Goal: Information Seeking & Learning: Find specific fact

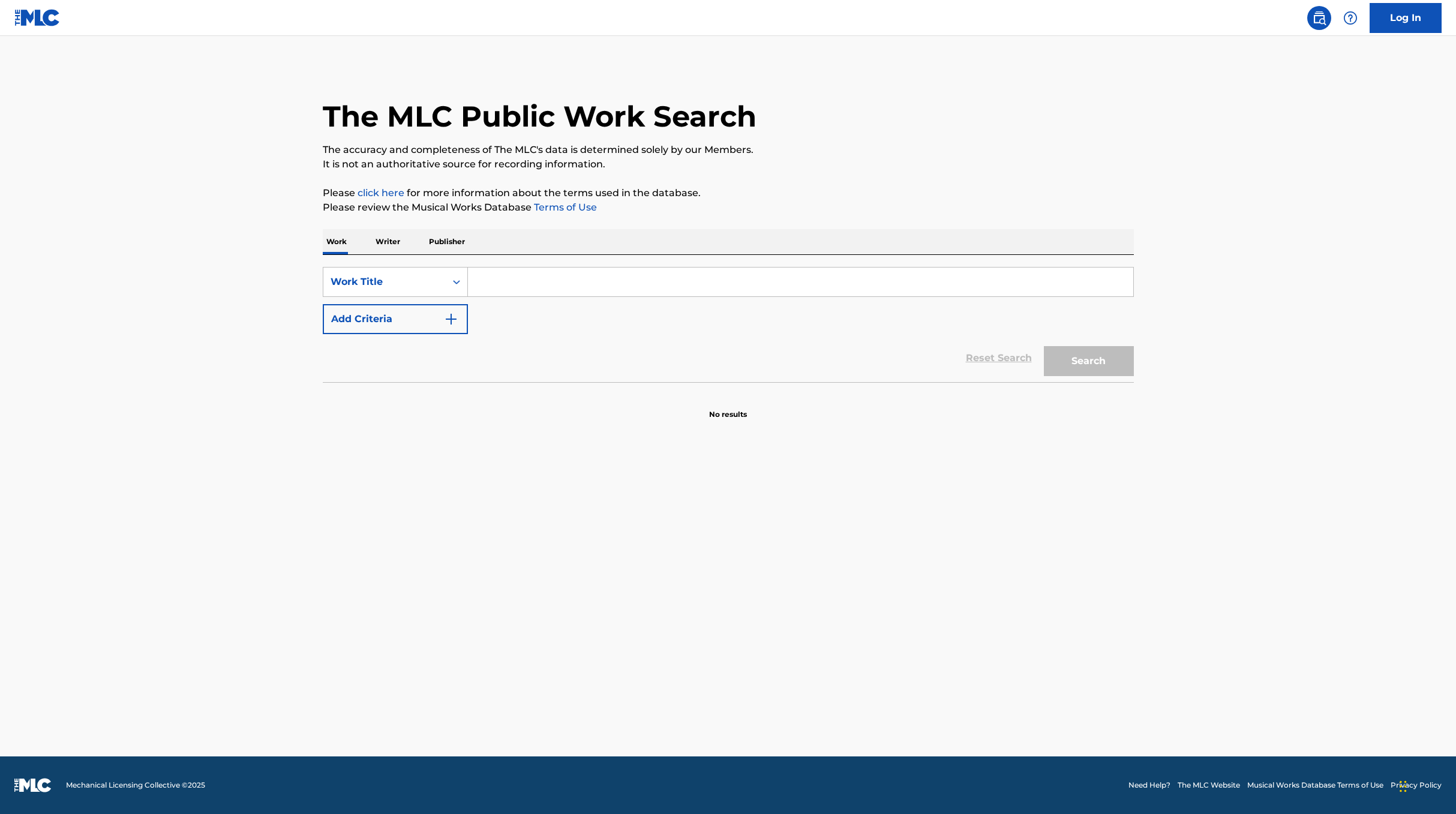
click at [586, 274] on input "Search Form" at bounding box center [801, 282] width 665 height 29
paste input "[PERSON_NAME]' in the [PERSON_NAME]'"
type input "[PERSON_NAME]' in the [PERSON_NAME]'"
click at [1080, 362] on button "Search" at bounding box center [1089, 361] width 90 height 30
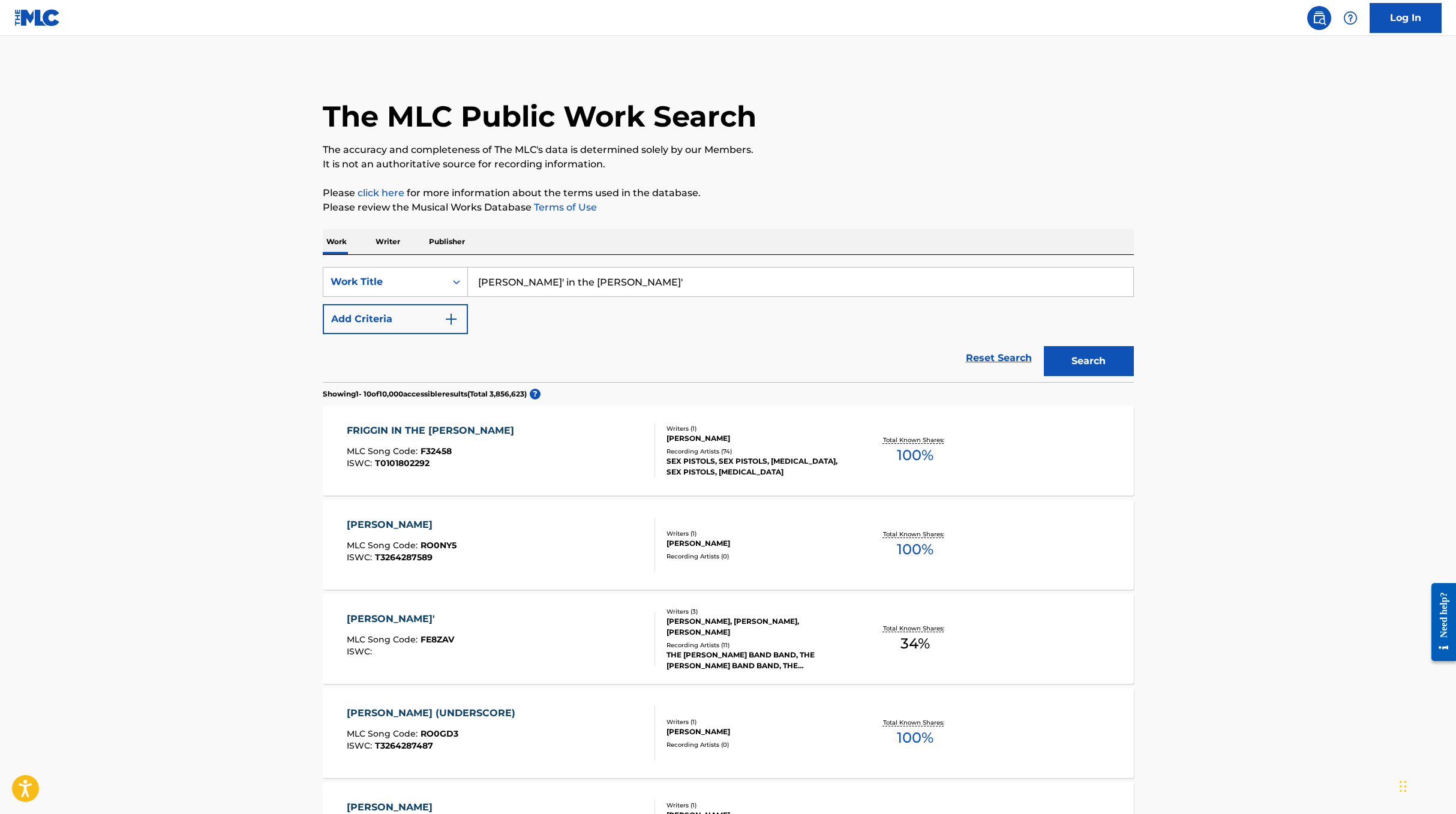
click at [529, 456] on div "FRIGGIN IN THE [PERSON_NAME] MLC Song Code : F32458 ISWC : T0101802292" at bounding box center [501, 451] width 308 height 54
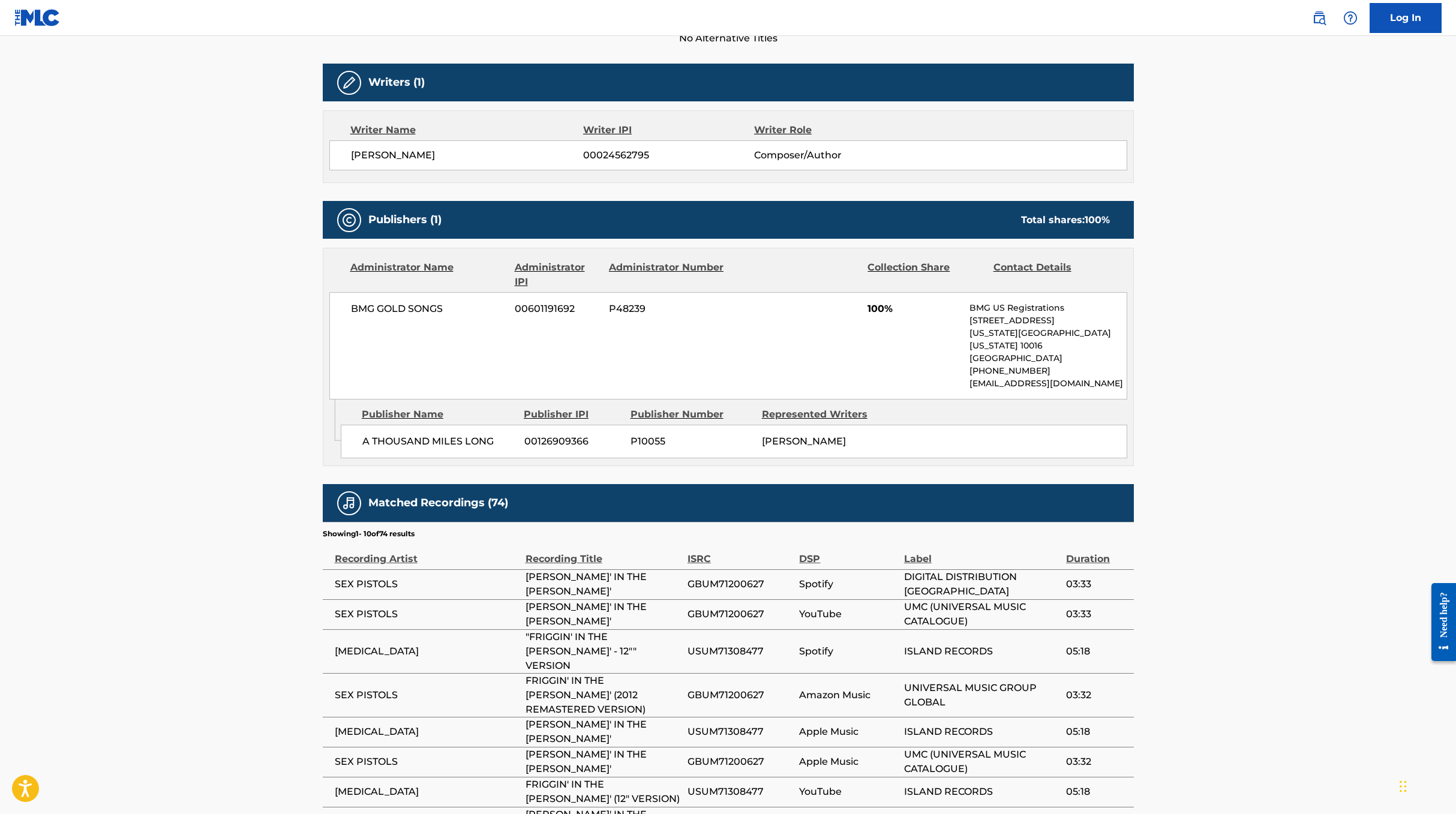
scroll to position [360, 0]
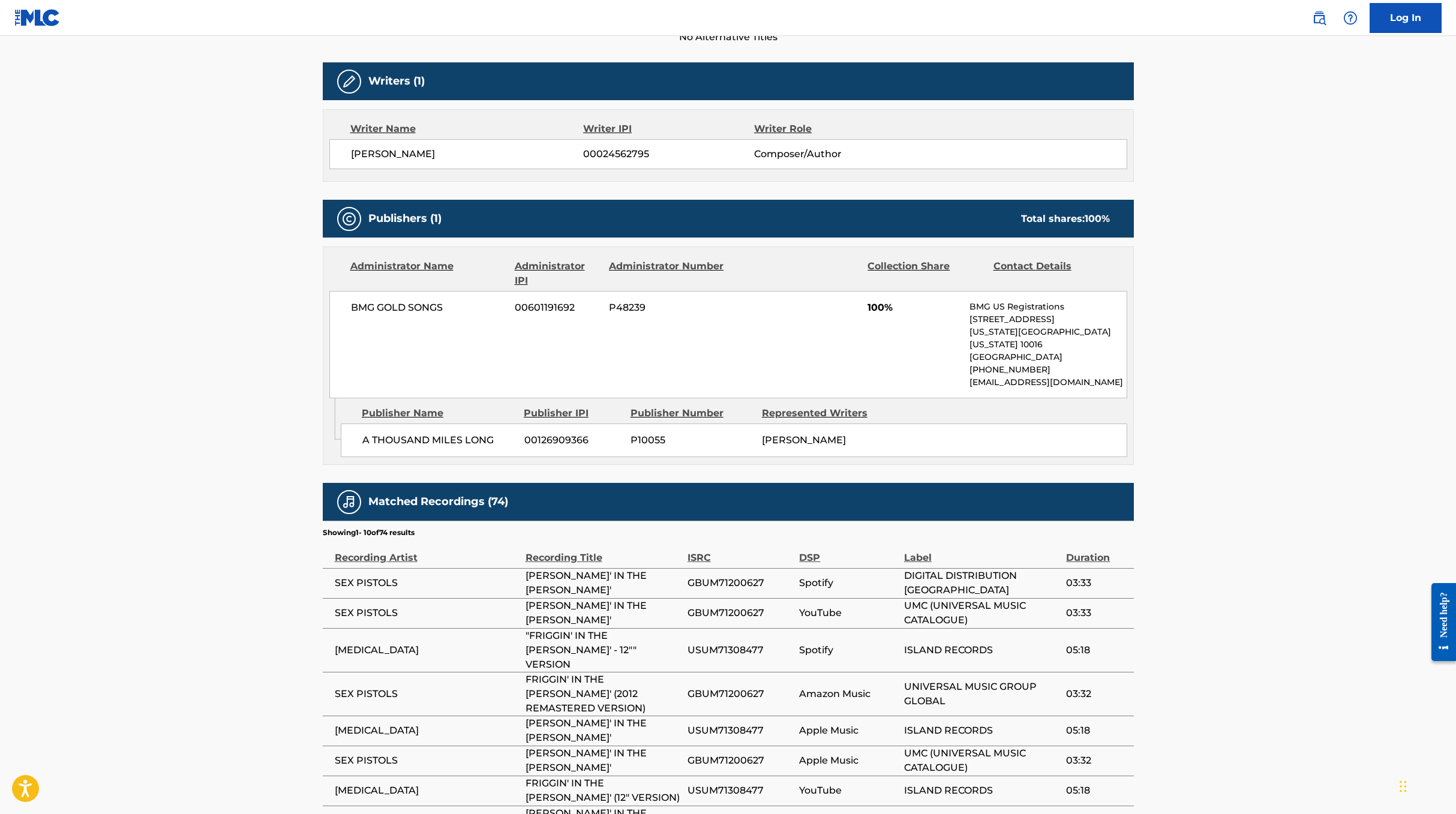
click at [398, 309] on span "BMG GOLD SONGS" at bounding box center [428, 308] width 155 height 15
copy div "BMG GOLD SONGS"
click at [417, 448] on div "Admin Original Publisher Connecting Line Publisher Name Publisher IPI Publisher…" at bounding box center [728, 431] width 810 height 66
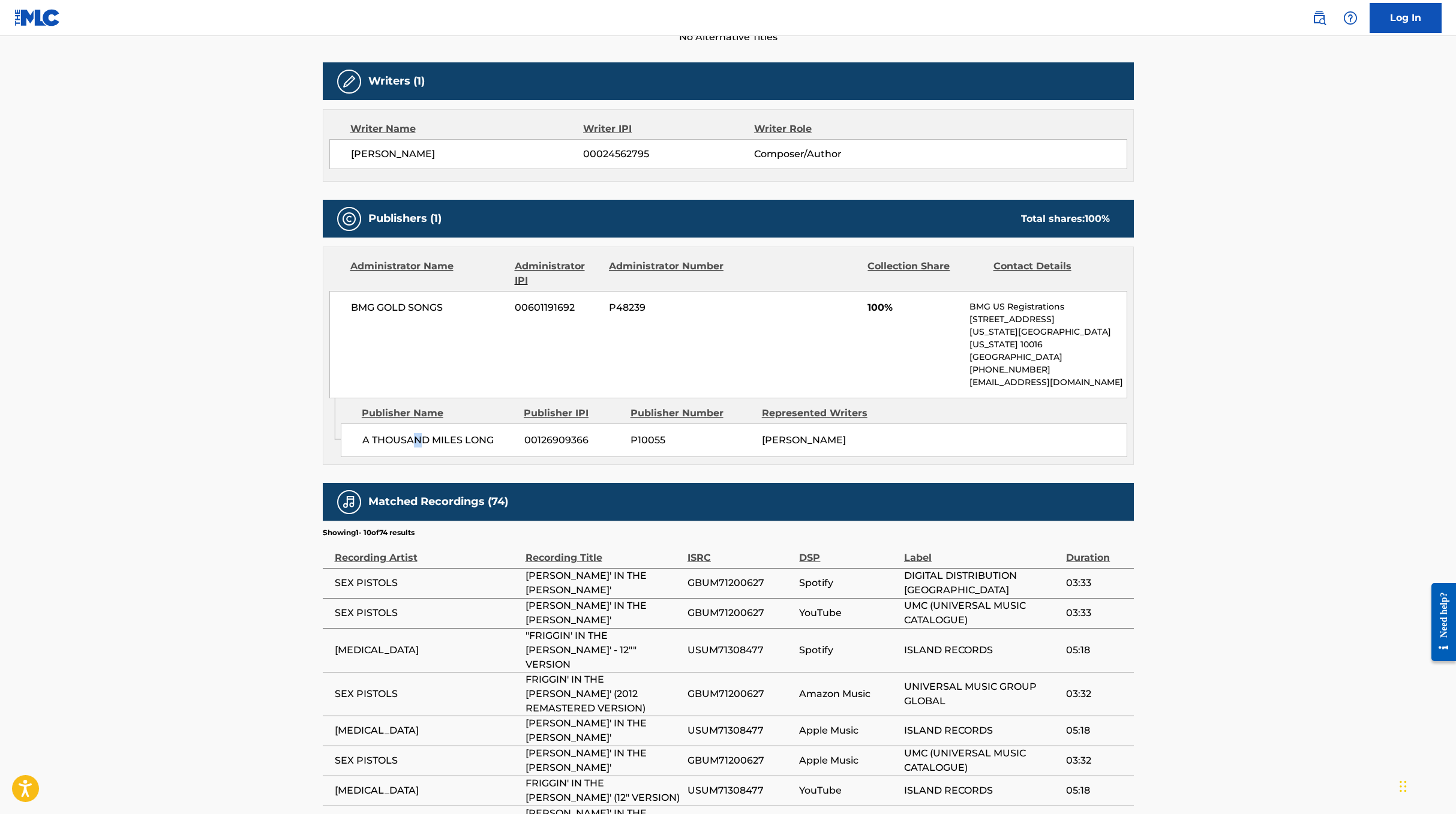
click at [416, 433] on span "A THOUSAND MILES LONG" at bounding box center [438, 440] width 153 height 15
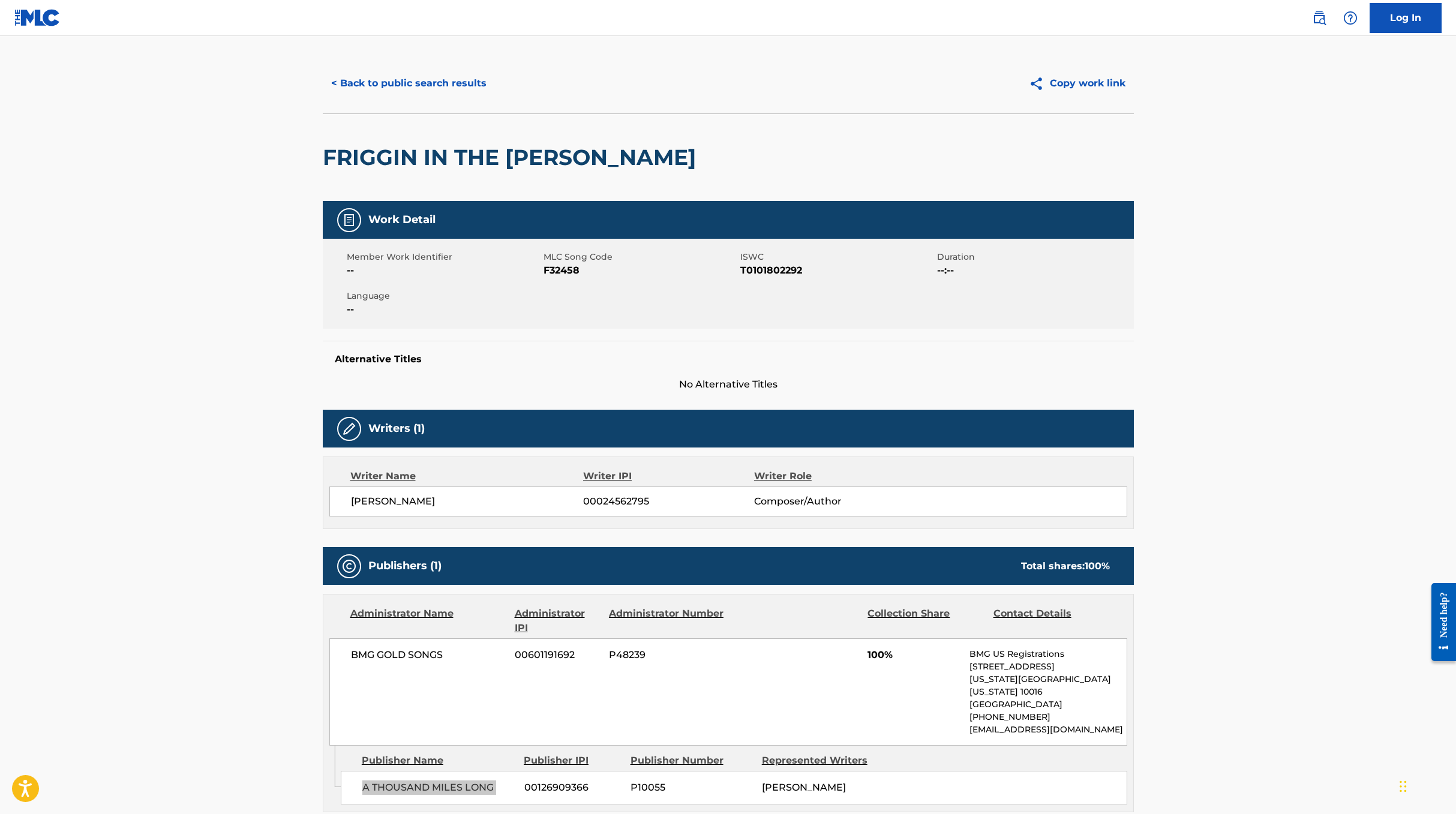
scroll to position [0, 0]
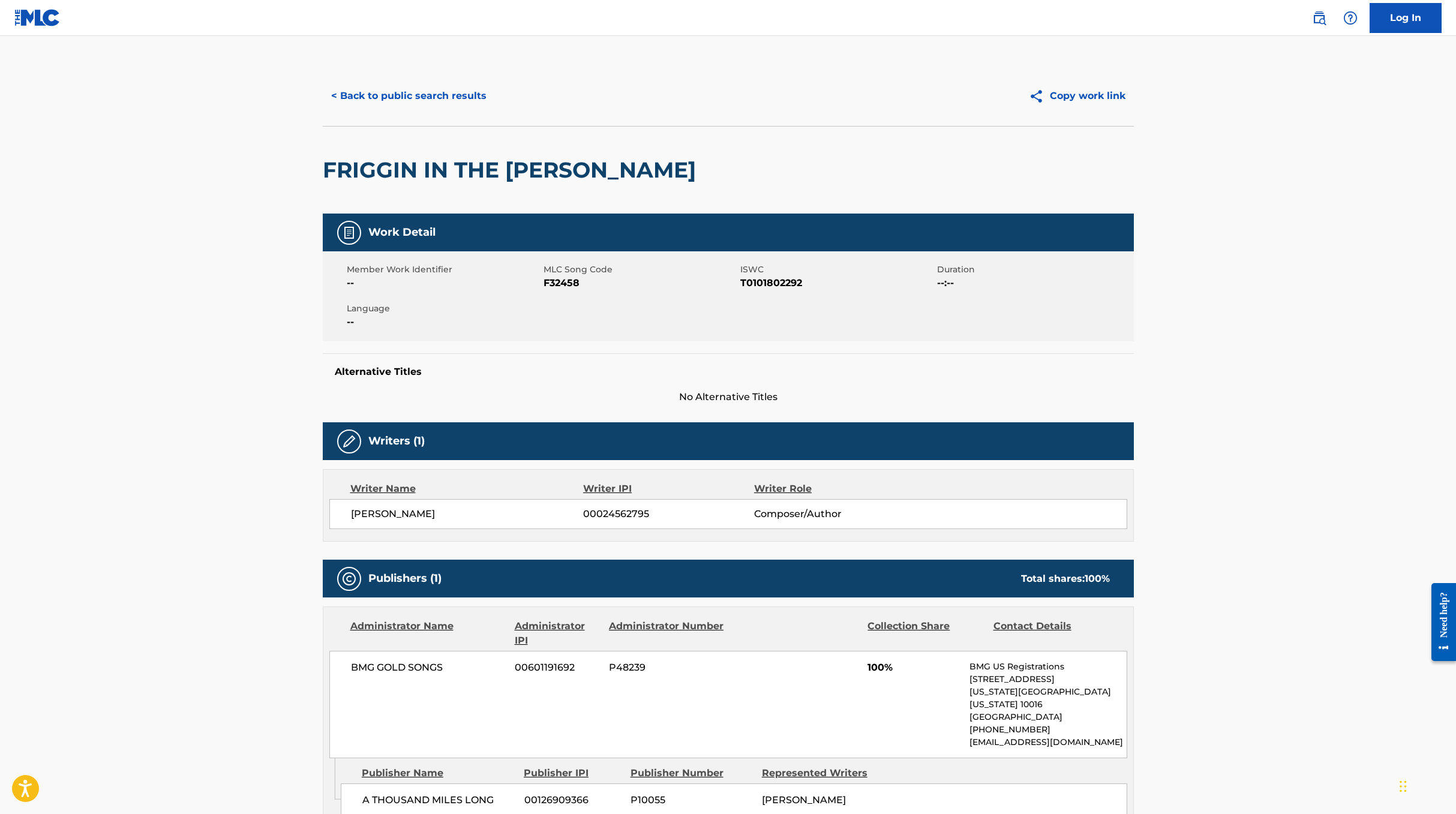
click at [566, 280] on span "F32458" at bounding box center [640, 283] width 194 height 15
copy span "F32458"
click at [781, 278] on span "T0101802292" at bounding box center [837, 283] width 194 height 15
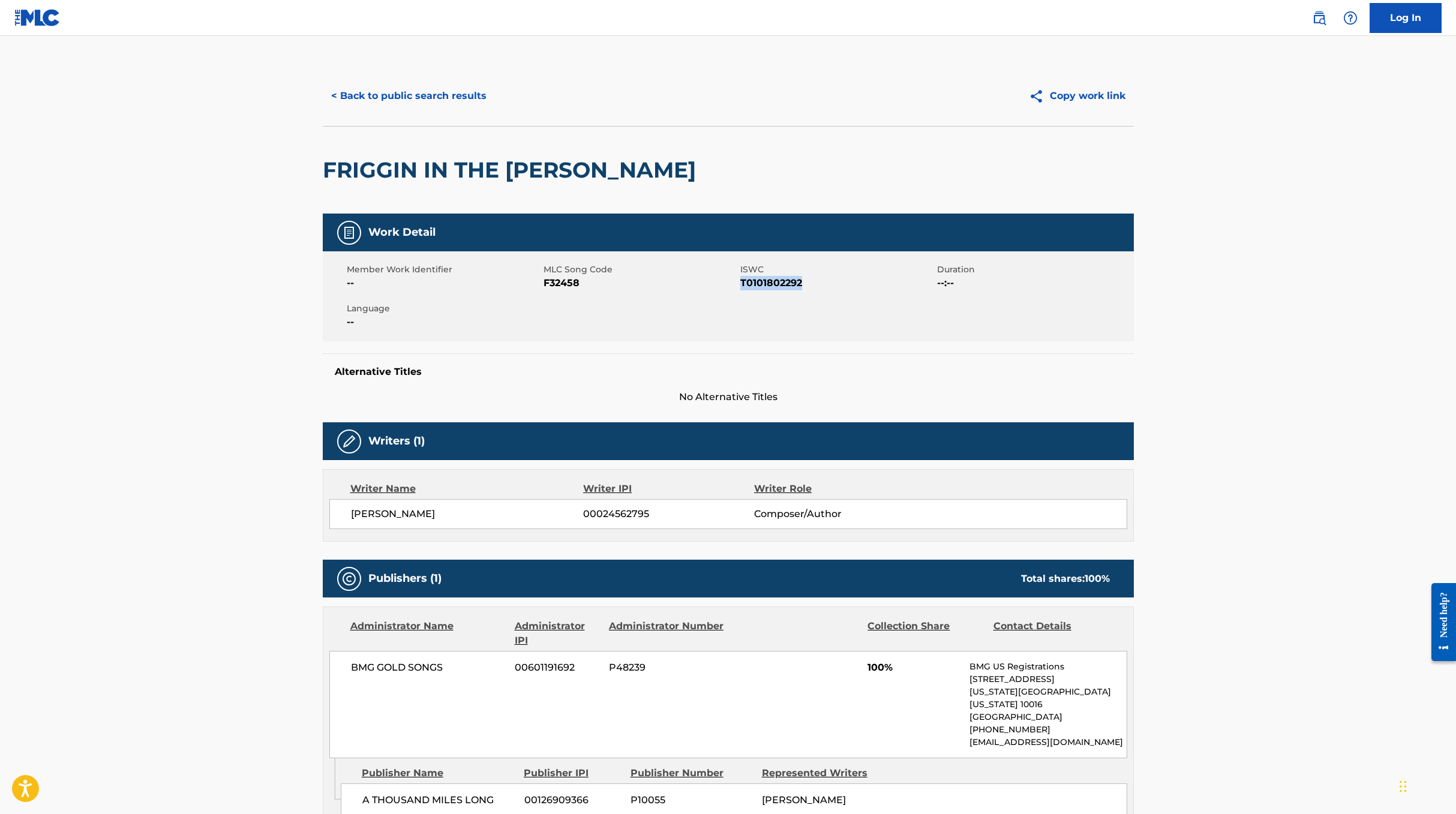
copy span "T0101802292"
drag, startPoint x: 215, startPoint y: 267, endPoint x: 170, endPoint y: 193, distance: 86.6
click at [215, 267] on main "< Back to public search results Copy work link FRIGGIN IN THE [PERSON_NAME] Wor…" at bounding box center [728, 676] width 1456 height 1282
